Goal: Task Accomplishment & Management: Manage account settings

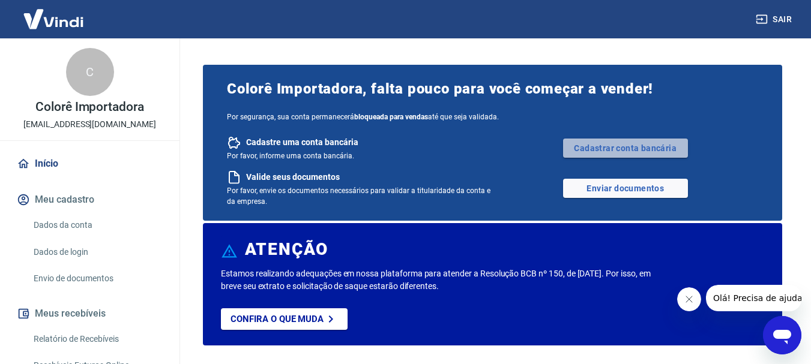
click at [658, 151] on link "Cadastrar conta bancária" at bounding box center [625, 148] width 125 height 19
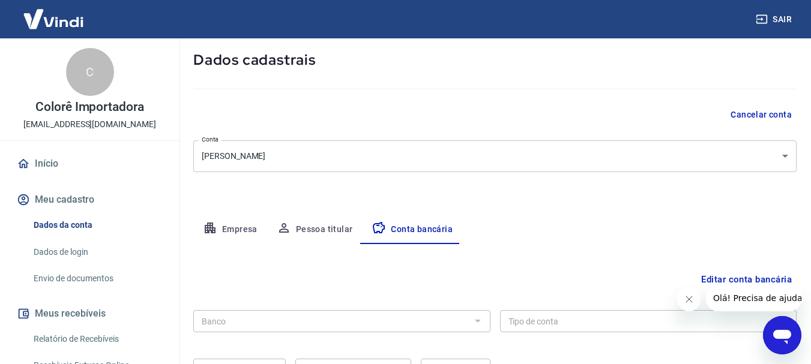
scroll to position [120, 0]
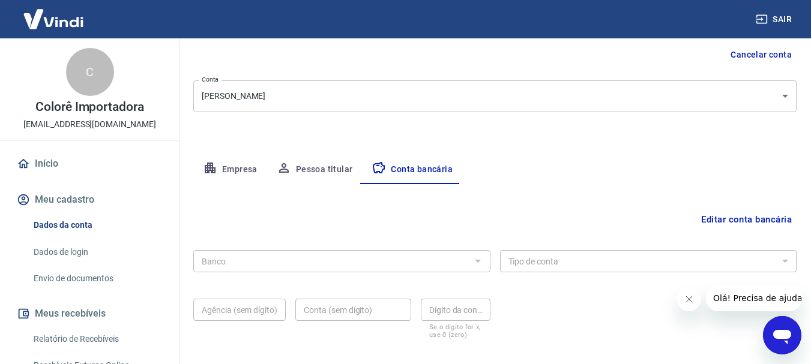
click at [379, 273] on div "Banco Banco" at bounding box center [341, 259] width 297 height 29
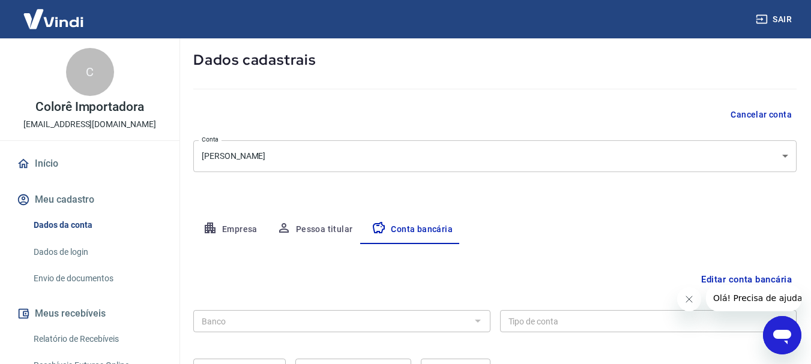
scroll to position [0, 0]
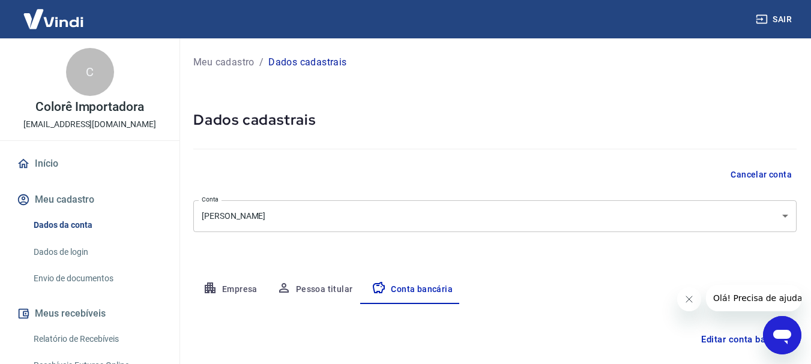
click at [406, 226] on body "Sair C Colorê Importadora [EMAIL_ADDRESS][DOMAIN_NAME] Início Meu cadastro Dado…" at bounding box center [405, 182] width 811 height 364
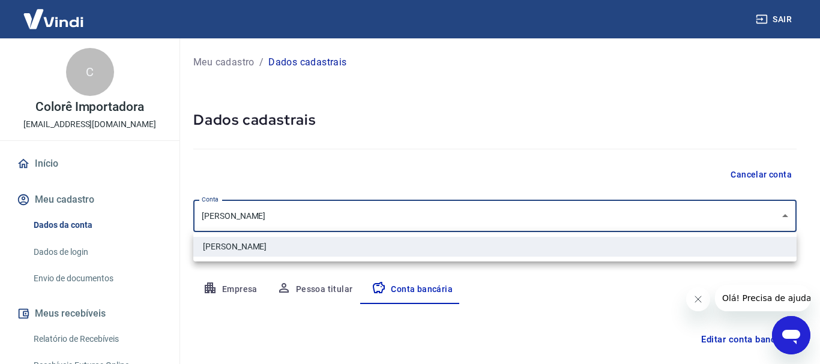
click at [406, 226] on div at bounding box center [410, 182] width 820 height 364
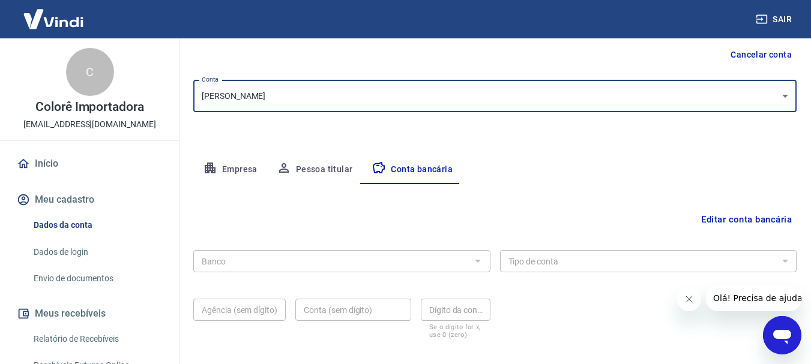
scroll to position [180, 0]
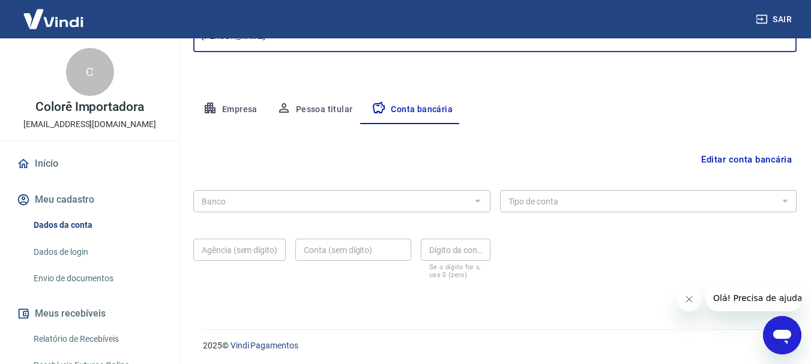
click at [468, 202] on div "Banco" at bounding box center [341, 201] width 297 height 22
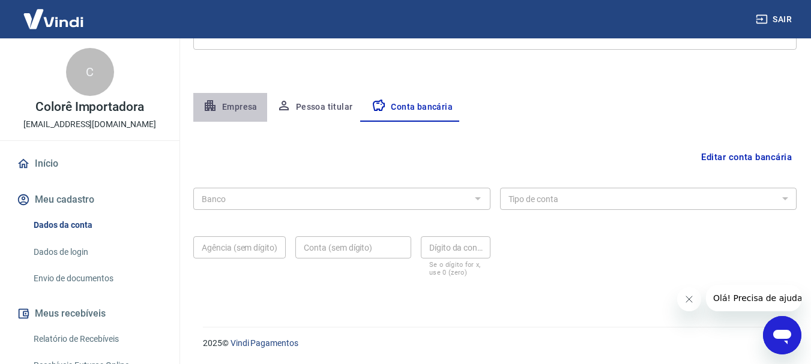
click at [247, 109] on button "Empresa" at bounding box center [230, 107] width 74 height 29
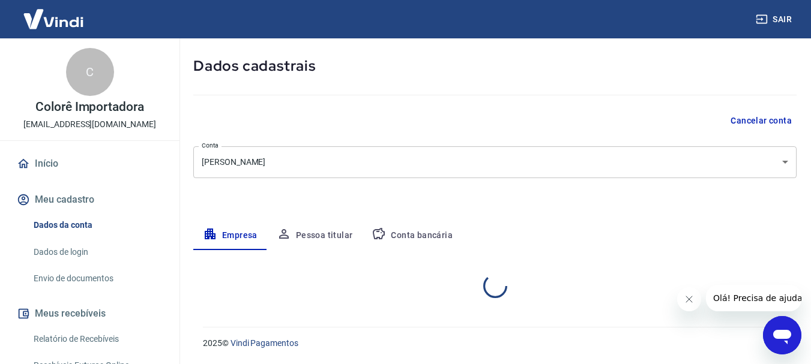
select select "SP"
select select "business"
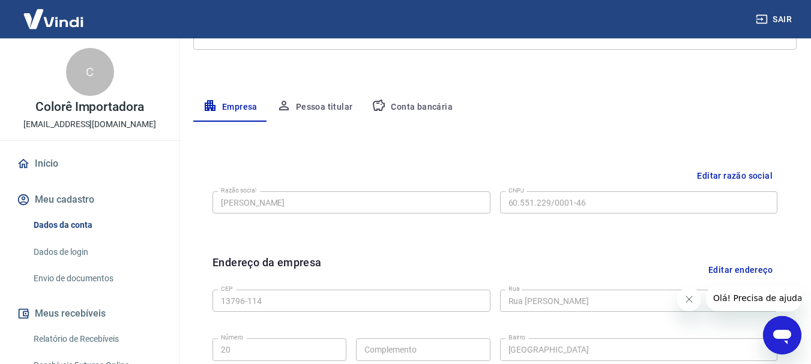
scroll to position [122, 0]
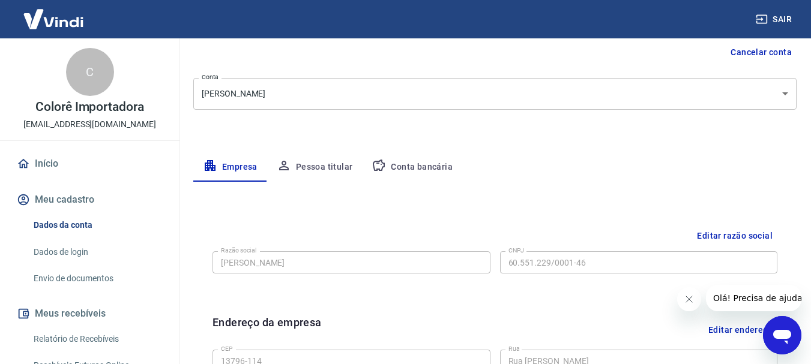
click at [398, 170] on button "Conta bancária" at bounding box center [412, 167] width 100 height 29
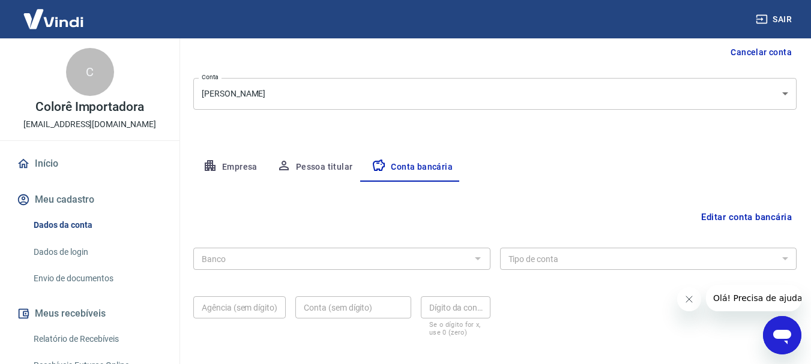
scroll to position [182, 0]
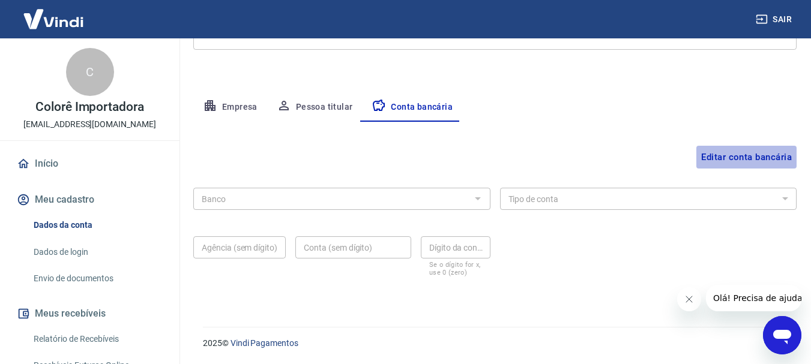
click at [729, 161] on button "Editar conta bancária" at bounding box center [746, 157] width 100 height 23
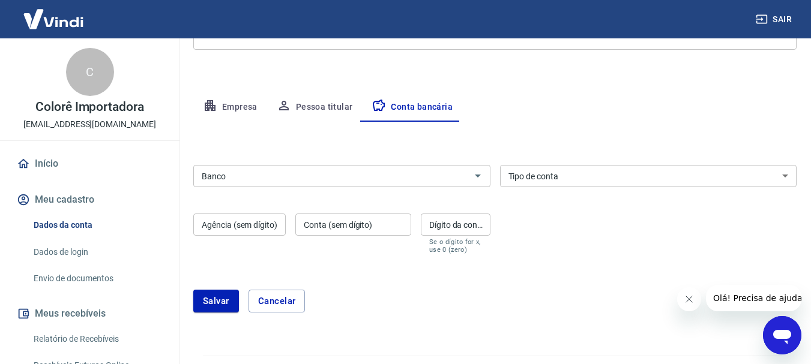
click at [348, 180] on input "Banco" at bounding box center [332, 176] width 270 height 15
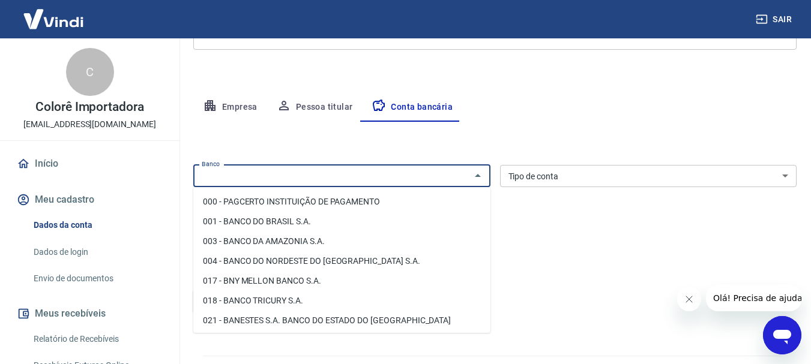
scroll to position [60, 0]
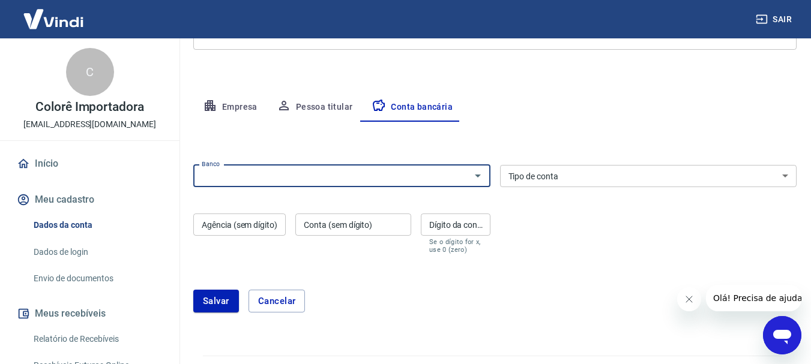
click at [341, 175] on input "Banco" at bounding box center [332, 176] width 270 height 15
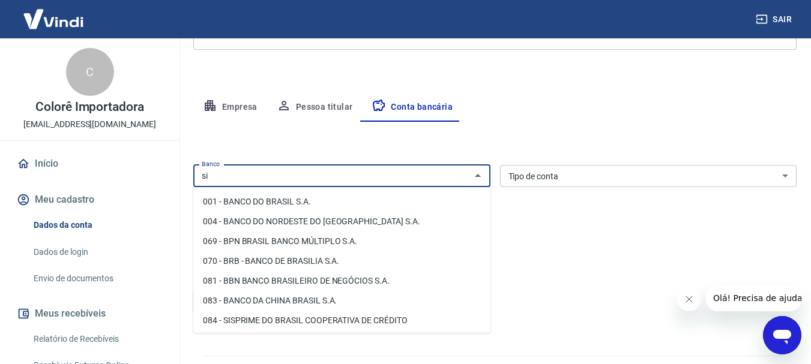
type input "s"
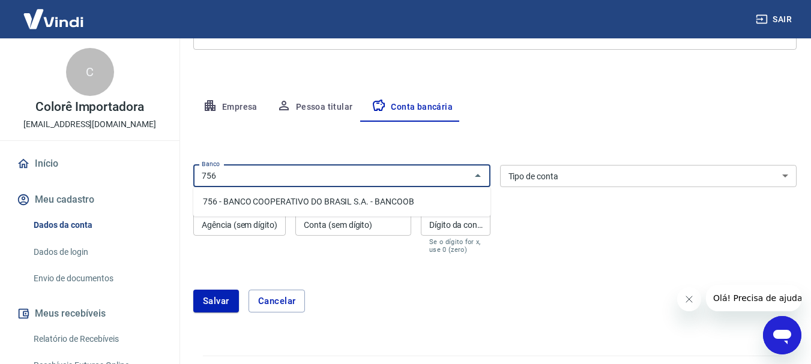
click at [352, 198] on li "756 - BANCO COOPERATIVO DO BRASIL S.A. - BANCOOB" at bounding box center [341, 202] width 297 height 20
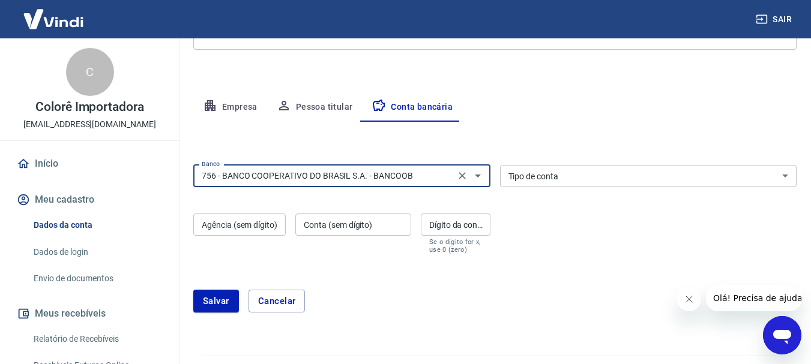
type input "756 - BANCO COOPERATIVO DO BRASIL S.A. - BANCOOB"
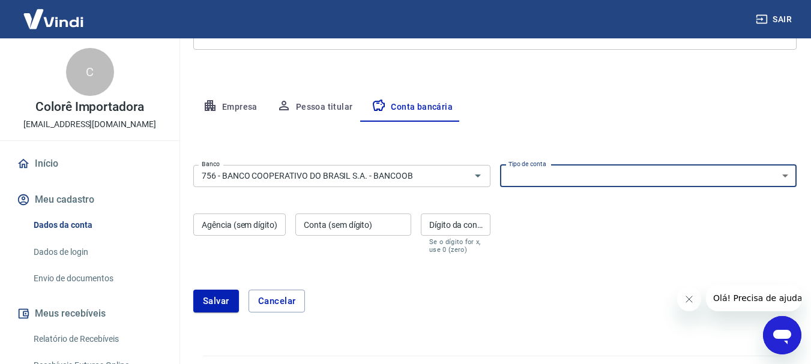
click at [597, 178] on select "Conta Corrente Conta Poupança" at bounding box center [648, 176] width 297 height 22
select select "1"
click at [500, 165] on select "Conta Corrente Conta Poupança" at bounding box center [648, 176] width 297 height 22
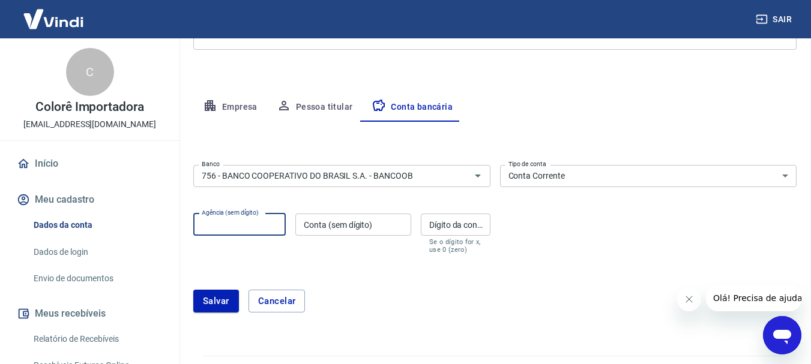
click at [242, 220] on div "Agência (sem dígito) Agência (sem dígito)" at bounding box center [239, 234] width 92 height 40
type input "3125"
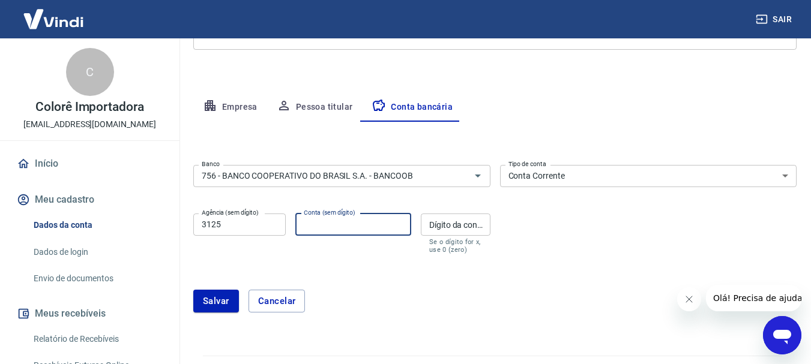
click at [352, 221] on div "Conta (sem dígito) Conta (sem dígito)" at bounding box center [353, 234] width 116 height 40
type input "1011653"
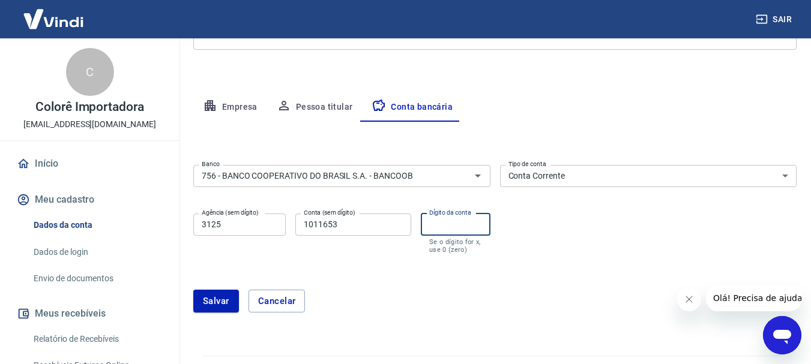
click at [481, 223] on input "Dígito da conta" at bounding box center [456, 225] width 70 height 22
type input "2"
click at [499, 271] on form "Banco 756 - BANCO COOPERATIVO DO BRASIL S.A. - BANCOOB Banco Tipo de conta Cont…" at bounding box center [494, 243] width 603 height 167
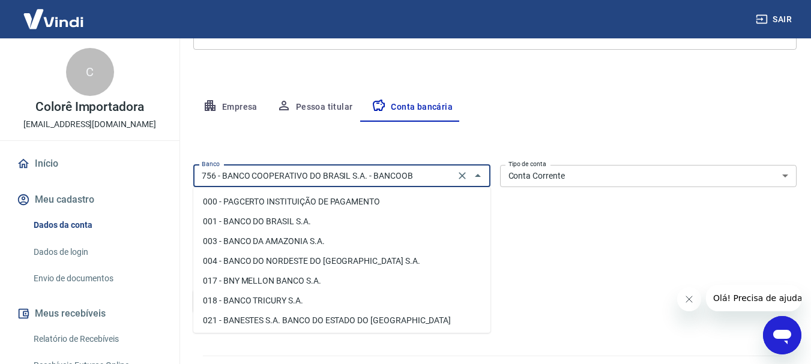
click at [430, 180] on input "756 - BANCO COOPERATIVO DO BRASIL S.A. - BANCOOB" at bounding box center [324, 176] width 254 height 15
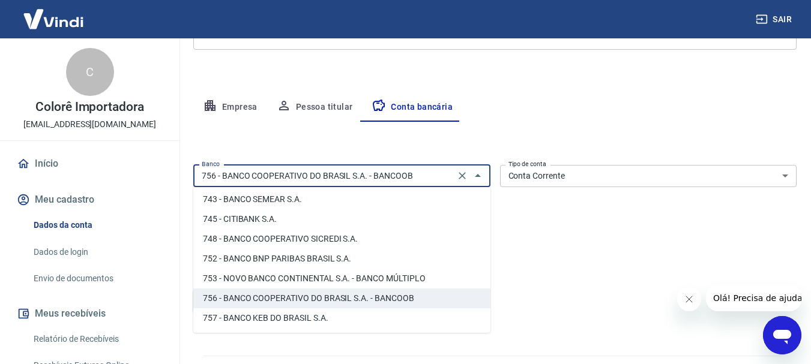
scroll to position [211, 0]
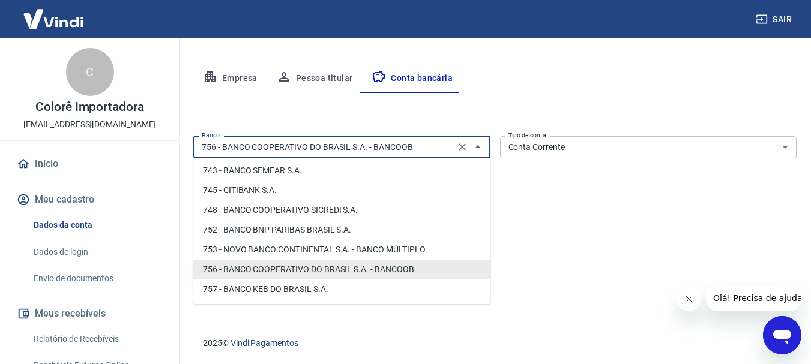
click at [374, 272] on li "756 - BANCO COOPERATIVO DO BRASIL S.A. - BANCOOB" at bounding box center [341, 270] width 297 height 20
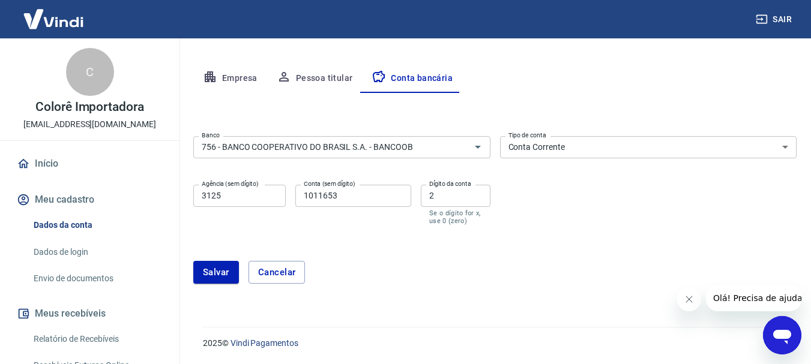
click at [534, 224] on div "Banco 756 - BANCO COOPERATIVO DO BRASIL S.A. - BANCOOB Banco Tipo de conta Cont…" at bounding box center [494, 179] width 603 height 96
click at [212, 268] on button "Salvar" at bounding box center [216, 272] width 46 height 23
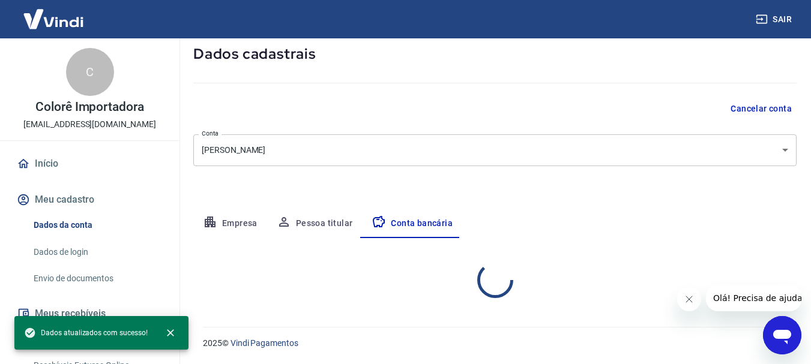
select select "1"
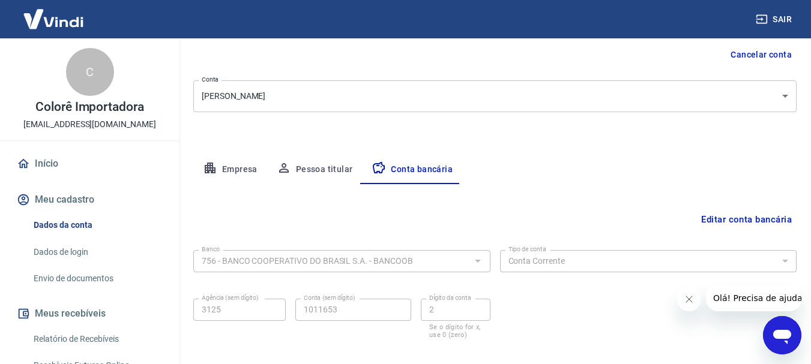
scroll to position [182, 0]
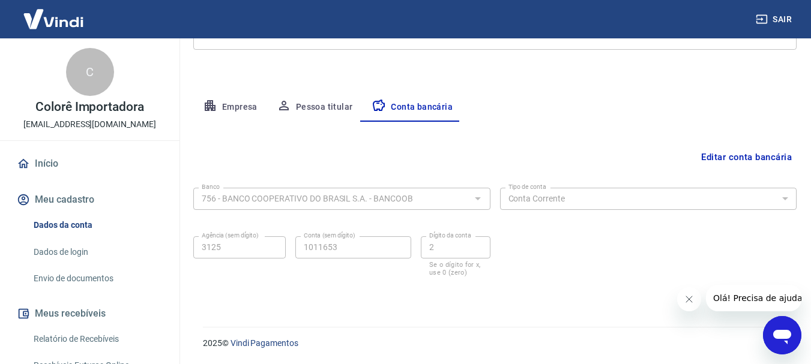
click at [605, 314] on div "2025 © Vindi Pagamentos" at bounding box center [492, 339] width 608 height 52
click at [573, 98] on div "Empresa Pessoa titular Conta bancária" at bounding box center [494, 107] width 603 height 29
